Goal: Navigation & Orientation: Find specific page/section

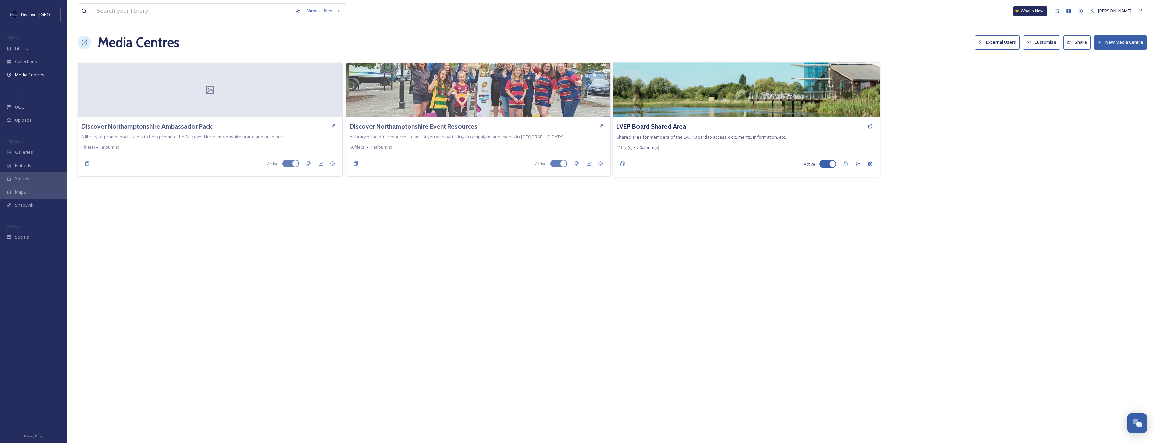
click at [656, 113] on img at bounding box center [746, 89] width 267 height 55
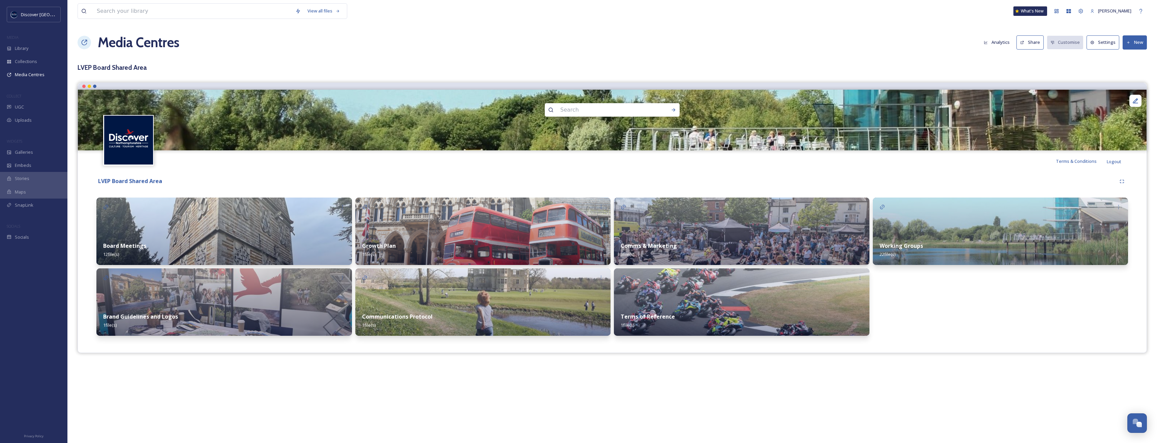
click at [315, 178] on div "LVEP Board Shared Area" at bounding box center [605, 181] width 1019 height 8
click at [241, 371] on div "View all files What's New Louis Media Centres Analytics Share Customise Setting…" at bounding box center [611, 221] width 1089 height 443
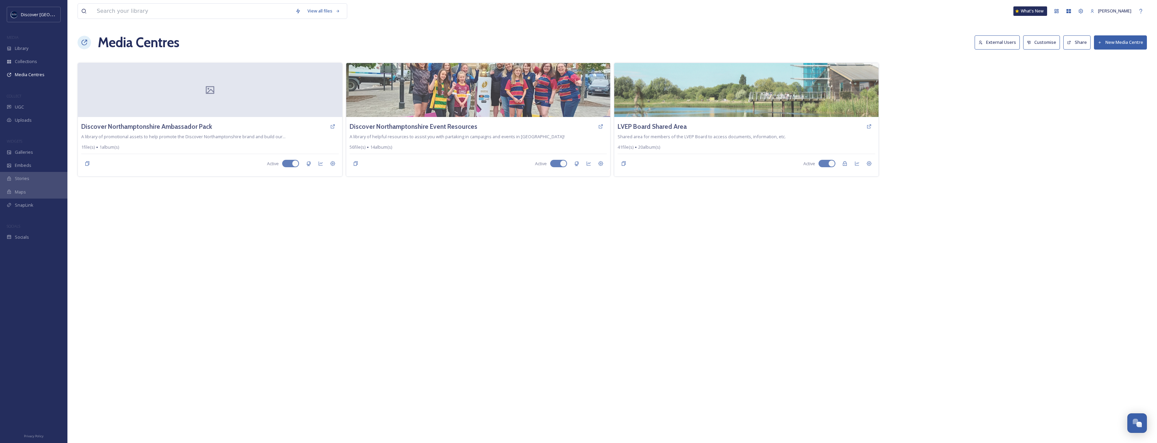
click at [245, 245] on div "View all files What's New Louis Media Centres External Users Customise Share Ne…" at bounding box center [611, 221] width 1089 height 443
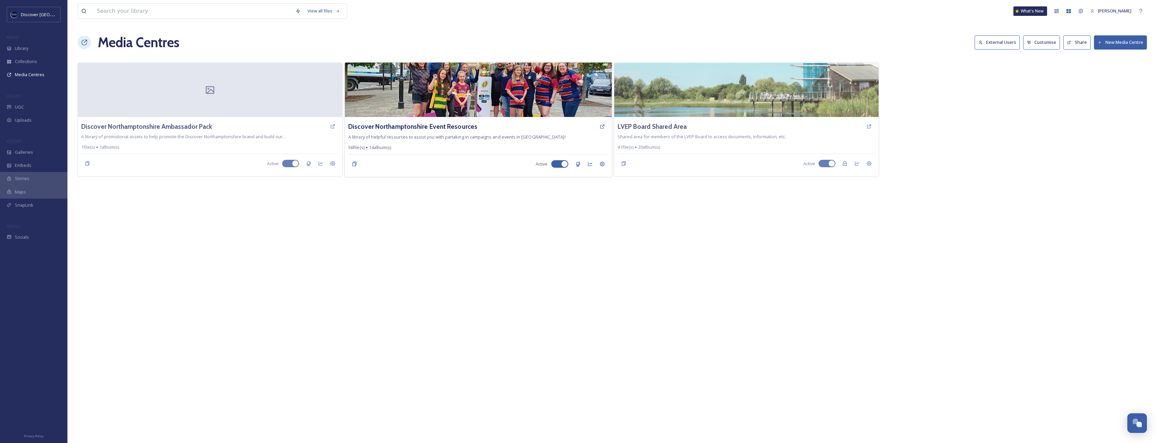
click at [447, 102] on img at bounding box center [478, 89] width 267 height 55
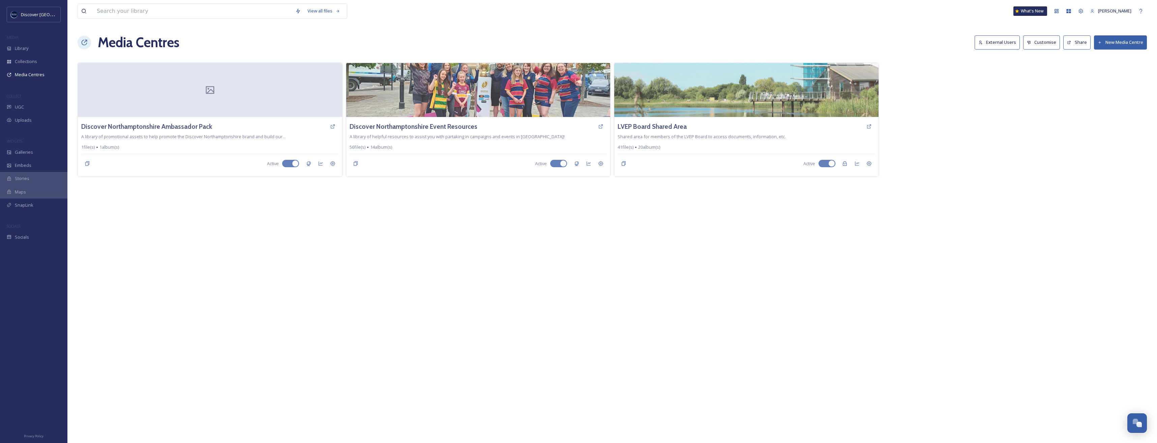
click at [218, 259] on div "View all files What's New Louis Media Centres External Users Customise Share Ne…" at bounding box center [611, 221] width 1089 height 443
click at [24, 51] on span "Library" at bounding box center [21, 48] width 13 height 6
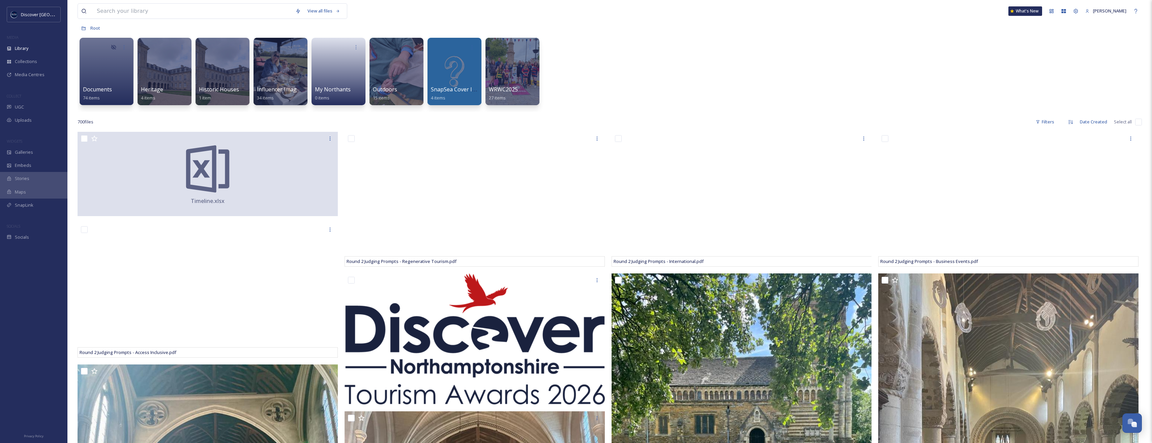
scroll to position [34, 0]
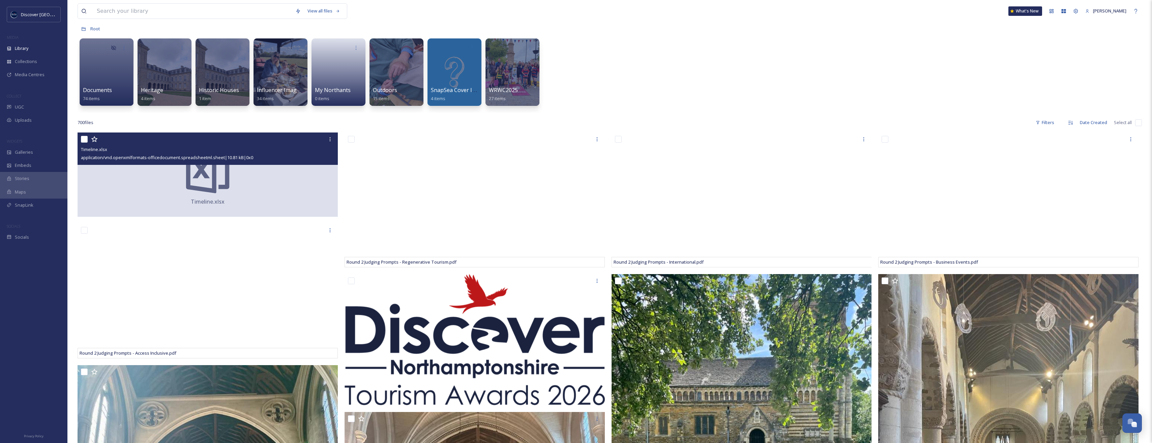
click at [208, 180] on icon at bounding box center [208, 170] width 52 height 52
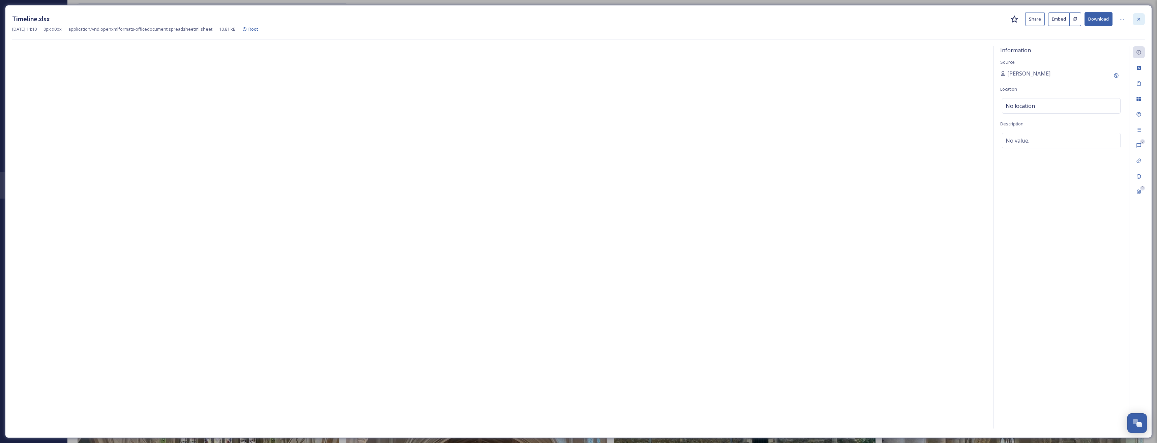
click at [1138, 22] on icon at bounding box center [1138, 19] width 5 height 5
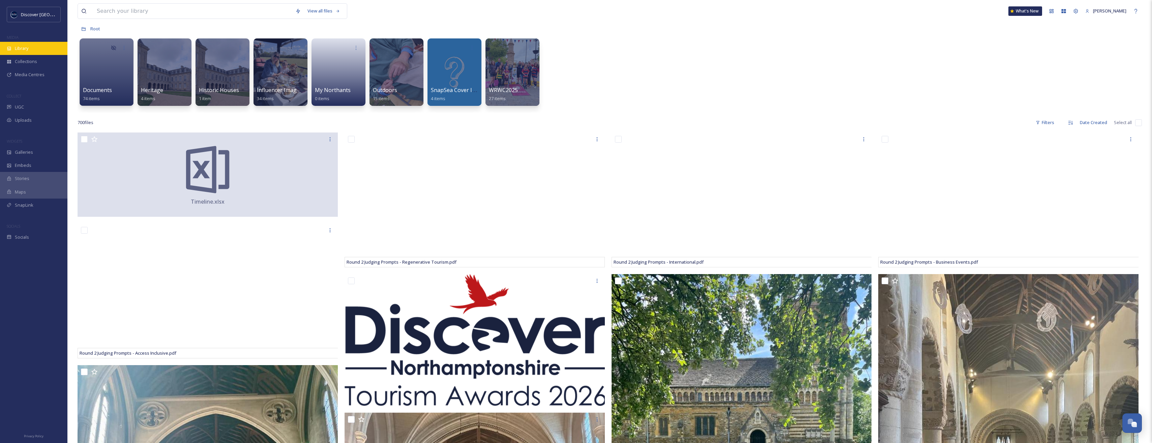
click at [22, 50] on span "Library" at bounding box center [21, 48] width 13 height 6
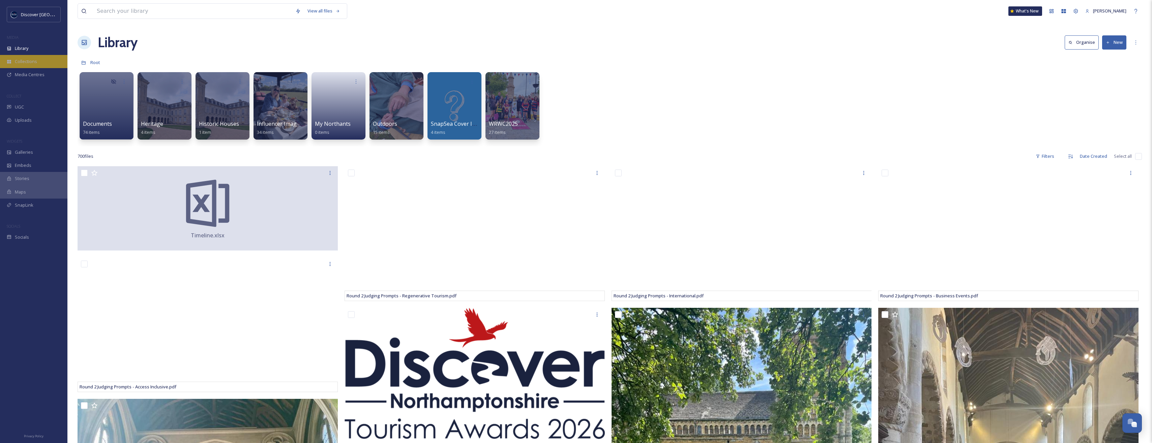
click at [22, 60] on span "Collections" at bounding box center [26, 61] width 22 height 6
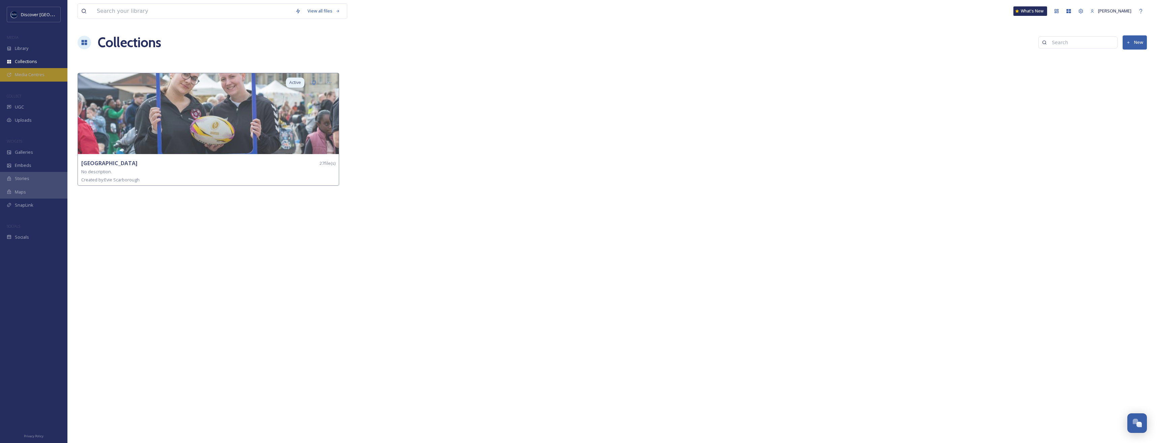
click at [16, 76] on span "Media Centres" at bounding box center [30, 74] width 30 height 6
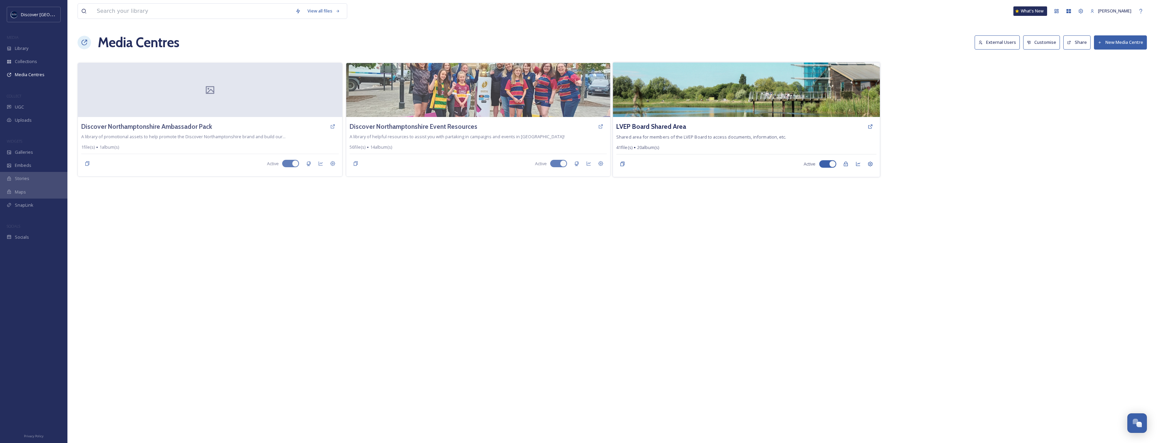
click at [612, 85] on div "LVEP Board Shared Area Shared area for members of the LVEP Board to access docu…" at bounding box center [745, 119] width 267 height 115
click at [706, 85] on img at bounding box center [746, 89] width 267 height 55
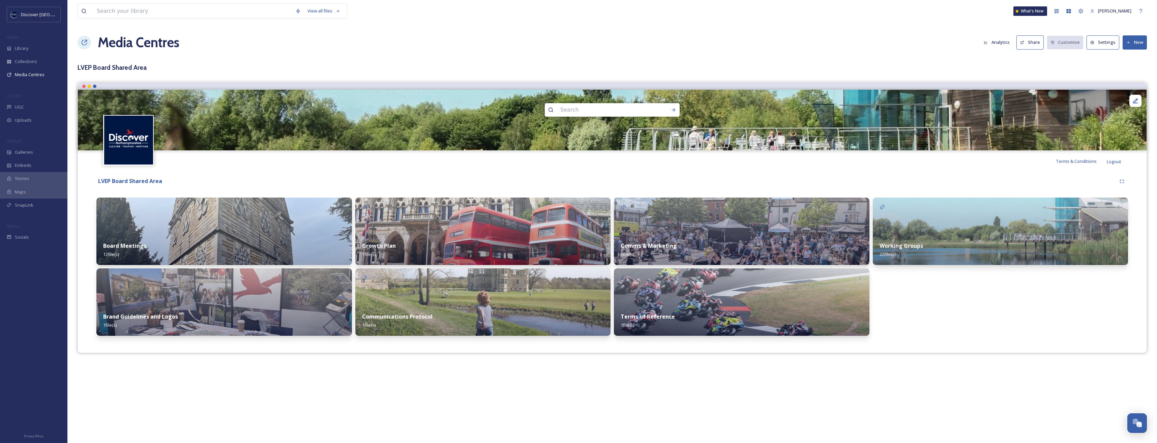
click at [945, 239] on div "Working Groups 22 file(s)" at bounding box center [1000, 250] width 255 height 30
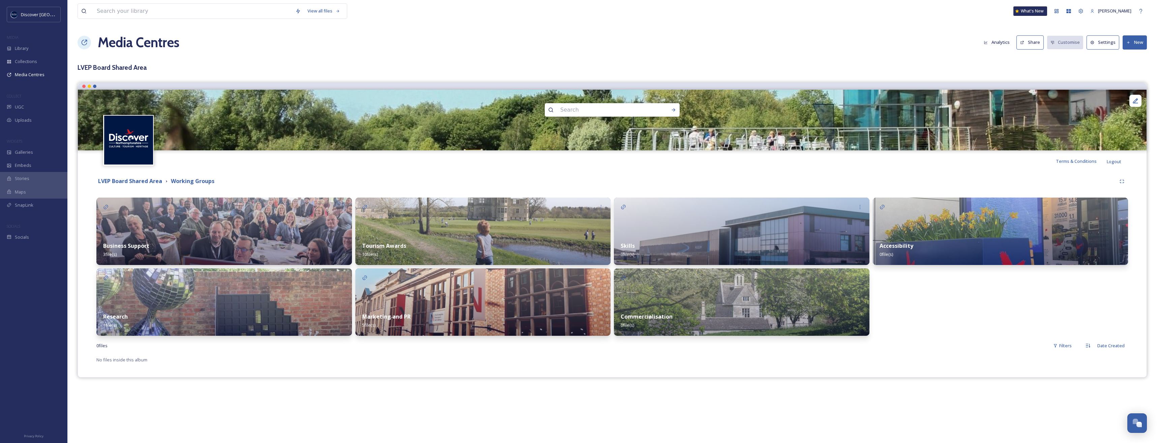
click at [484, 234] on img at bounding box center [482, 231] width 255 height 67
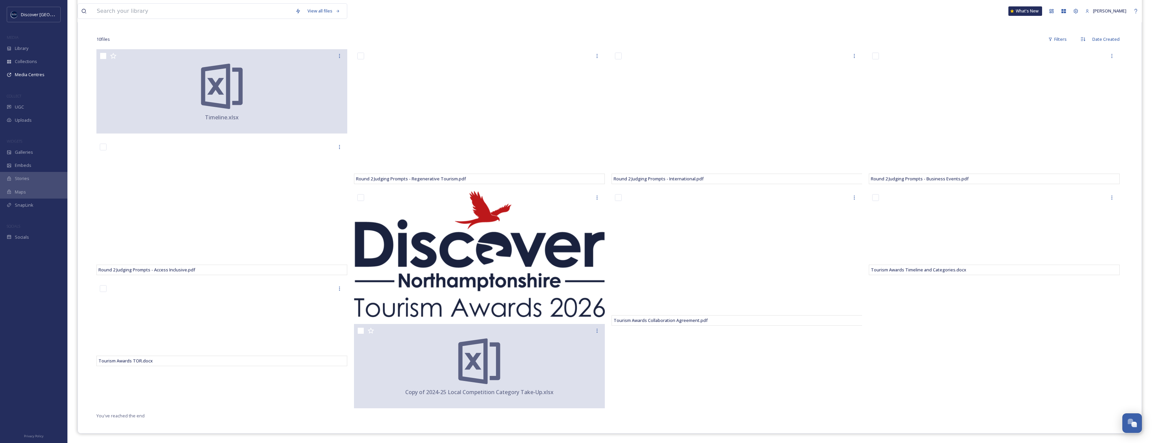
scroll to position [169, 0]
click at [802, 357] on div "Round 2 Judging Prompts - International.pdf Tourism Awards Collaboration Agreem…" at bounding box center [738, 230] width 254 height 362
